Goal: Communication & Community: Participate in discussion

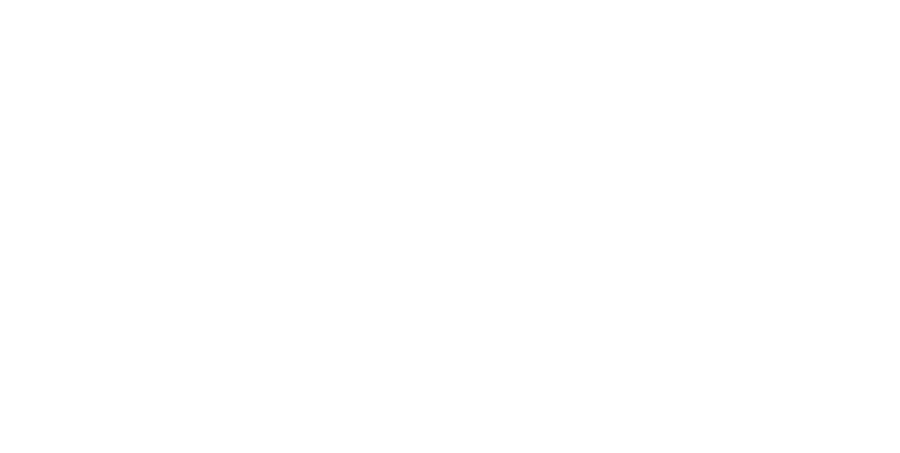
scroll to position [638, 0]
click at [186, 144] on button "Checklists 0/0" at bounding box center [120, 158] width 134 height 35
type textarea "x"
click at [186, 144] on button "Checklists 0/0" at bounding box center [120, 158] width 134 height 35
click at [147, 127] on div "Collaborate" at bounding box center [119, 123] width 56 height 13
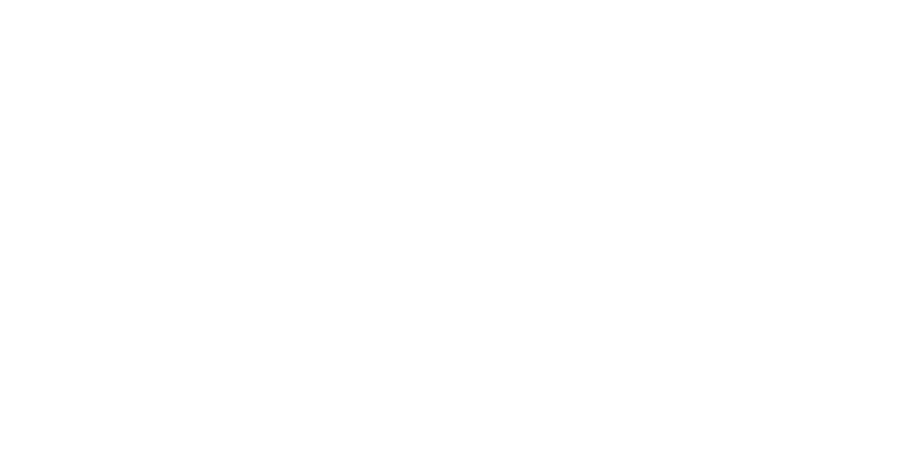
click at [186, 98] on button "Order details" at bounding box center [120, 87] width 134 height 35
click at [153, 127] on div "Collaborate" at bounding box center [125, 123] width 56 height 13
click at [186, 130] on button "Collaborate" at bounding box center [120, 122] width 134 height 35
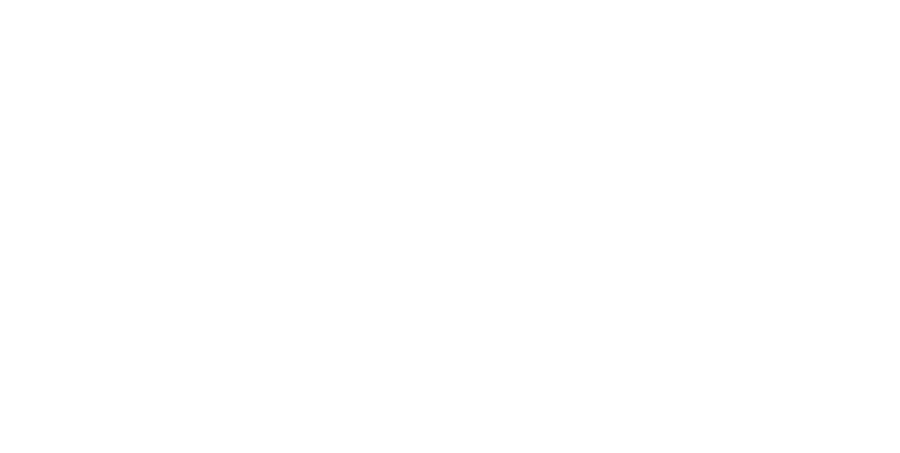
scroll to position [1078, 0]
click at [633, 421] on div at bounding box center [452, 413] width 361 height 15
click at [633, 421] on div "245" at bounding box center [452, 413] width 361 height 15
click at [313, 420] on span "2450mm" at bounding box center [292, 413] width 41 height 13
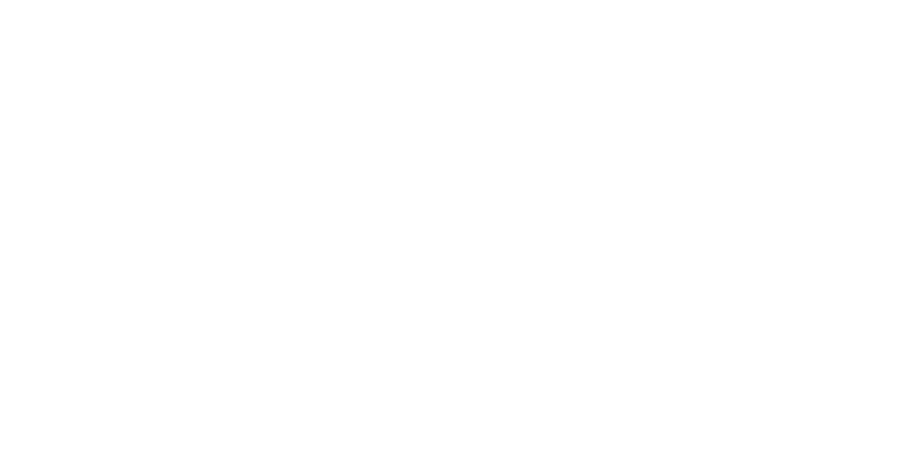
click at [899, 452] on div "Order details Collaborate Checklists 0/0 Tracking Linked Orders Timeline Order …" at bounding box center [450, 226] width 900 height 453
click at [633, 421] on div "2450mm" at bounding box center [452, 413] width 361 height 15
click at [633, 421] on div "L. 2450mm" at bounding box center [452, 413] width 361 height 15
click at [791, 424] on button "Send" at bounding box center [763, 413] width 56 height 21
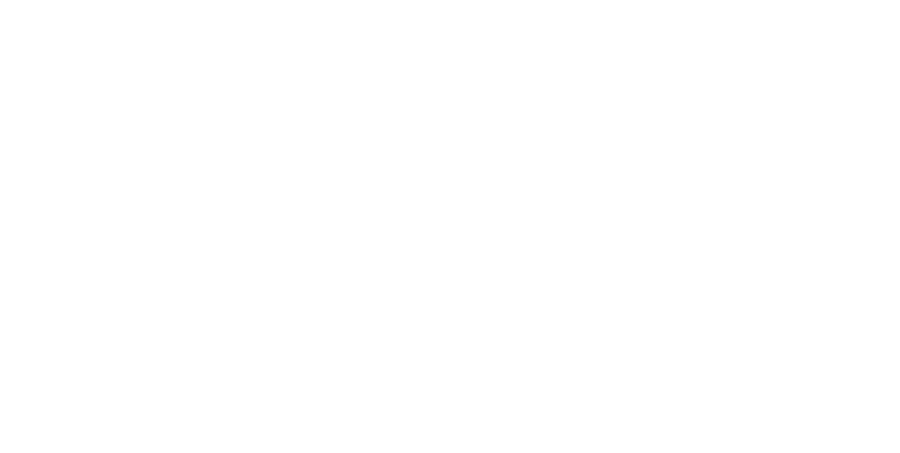
click at [848, 452] on div "Add a message... Aa @ ☺ Send" at bounding box center [527, 413] width 640 height 79
click at [633, 421] on div at bounding box center [452, 413] width 361 height 15
click at [633, 421] on div "Done @ki" at bounding box center [452, 413] width 361 height 15
click at [791, 424] on button "Send" at bounding box center [763, 413] width 56 height 21
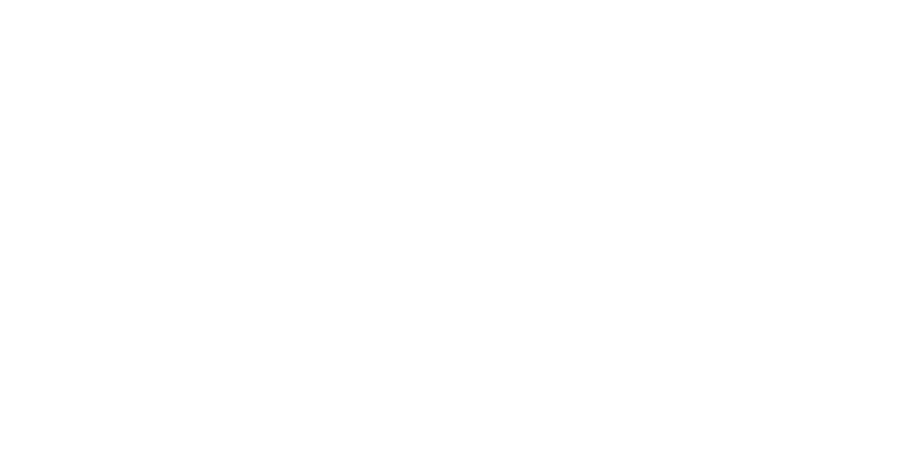
scroll to position [0, 0]
click at [474, 245] on div "Labels Download" at bounding box center [369, 297] width 211 height 105
